Goal: Task Accomplishment & Management: Complete application form

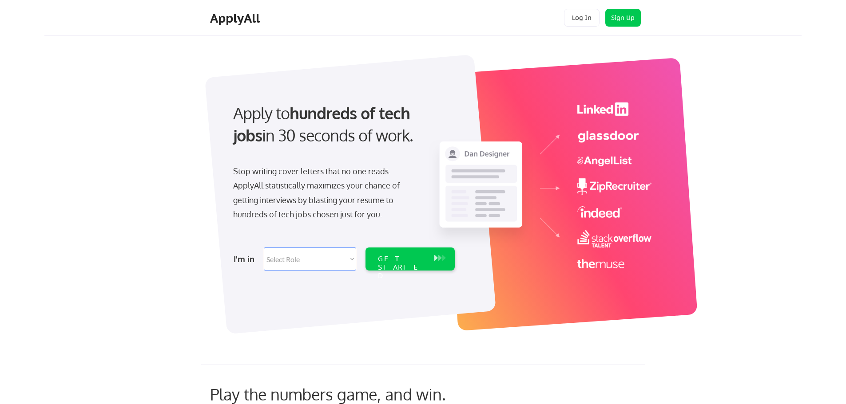
click at [331, 261] on select "Select Role Software Engineering Product Management Customer Success Sales UI/U…" at bounding box center [310, 259] width 92 height 23
select select ""tech_finance_biz_ops_cos""
click at [264, 248] on select "Select Role Software Engineering Product Management Customer Success Sales UI/U…" at bounding box center [310, 259] width 92 height 23
select select ""tech_finance_biz_ops_cos""
click at [408, 260] on div "GET STARTED" at bounding box center [402, 268] width 48 height 26
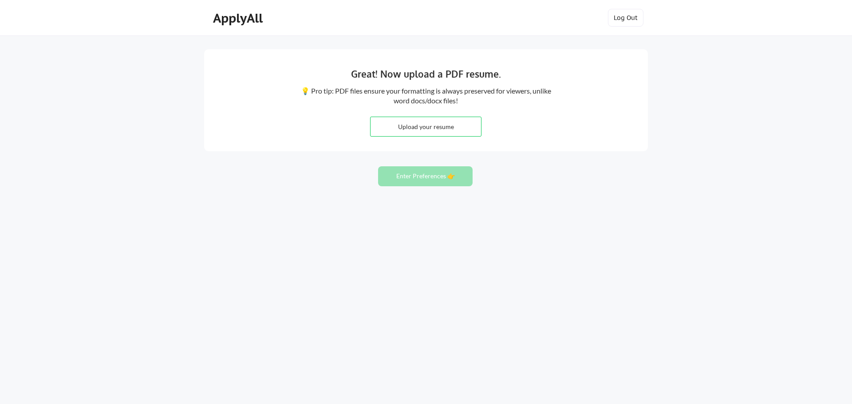
click at [433, 180] on button "Enter Preferences 👉" at bounding box center [425, 176] width 95 height 20
click at [625, 18] on button "Log Out" at bounding box center [626, 18] width 36 height 18
